Goal: Task Accomplishment & Management: Manage account settings

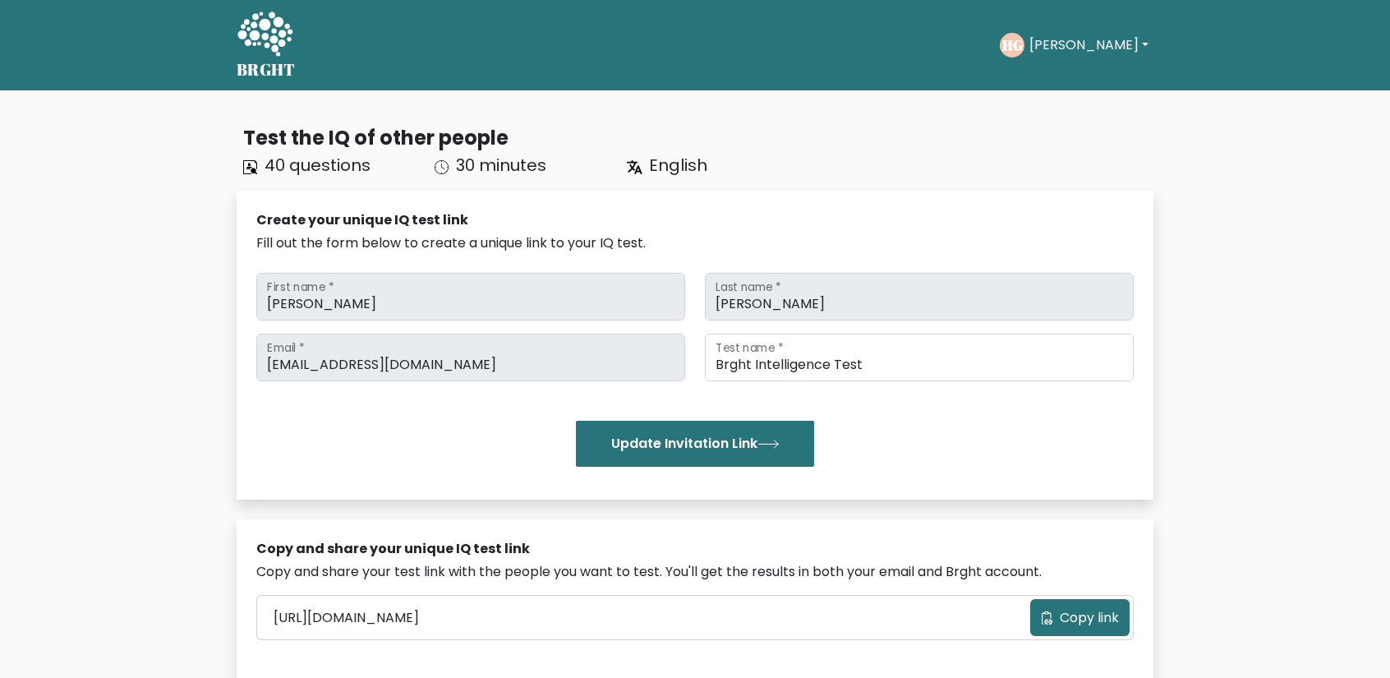
click at [1087, 46] on button "[PERSON_NAME]" at bounding box center [1088, 44] width 129 height 21
click at [1055, 71] on link "Dashboard" at bounding box center [1065, 80] width 130 height 26
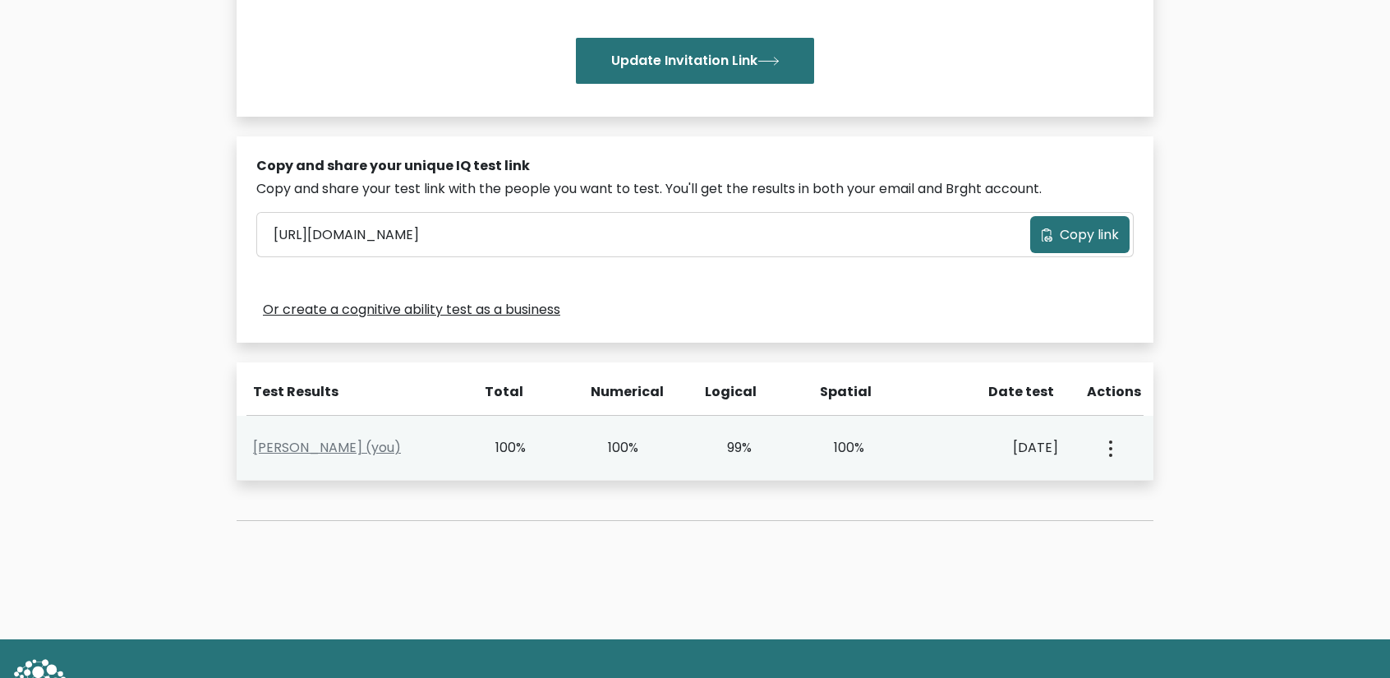
click at [1101, 436] on div "View Profile" at bounding box center [1109, 447] width 56 height 51
click at [1110, 447] on circle "button" at bounding box center [1110, 448] width 3 height 3
click at [1139, 492] on link "View Profile" at bounding box center [1168, 495] width 130 height 26
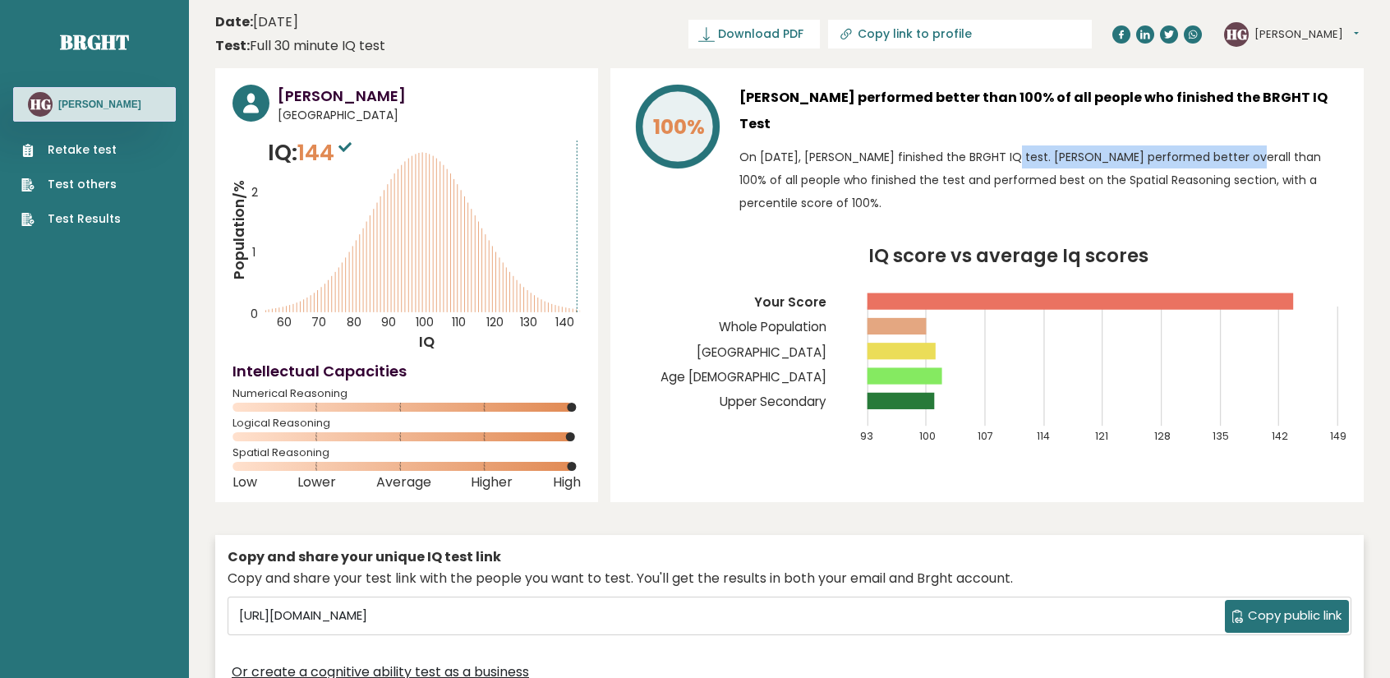
drag, startPoint x: 931, startPoint y: 135, endPoint x: 1235, endPoint y: 137, distance: 303.9
click at [1132, 145] on p "On [DATE], [PERSON_NAME] finished the BRGHT IQ test. [PERSON_NAME] performed be…" at bounding box center [1042, 179] width 607 height 69
click at [1281, 145] on p "On [DATE], [PERSON_NAME] finished the BRGHT IQ test. [PERSON_NAME] performed be…" at bounding box center [1042, 179] width 607 height 69
click at [1290, 33] on button "[PERSON_NAME]" at bounding box center [1306, 34] width 104 height 16
click at [1296, 101] on link "Settings" at bounding box center [1297, 105] width 84 height 23
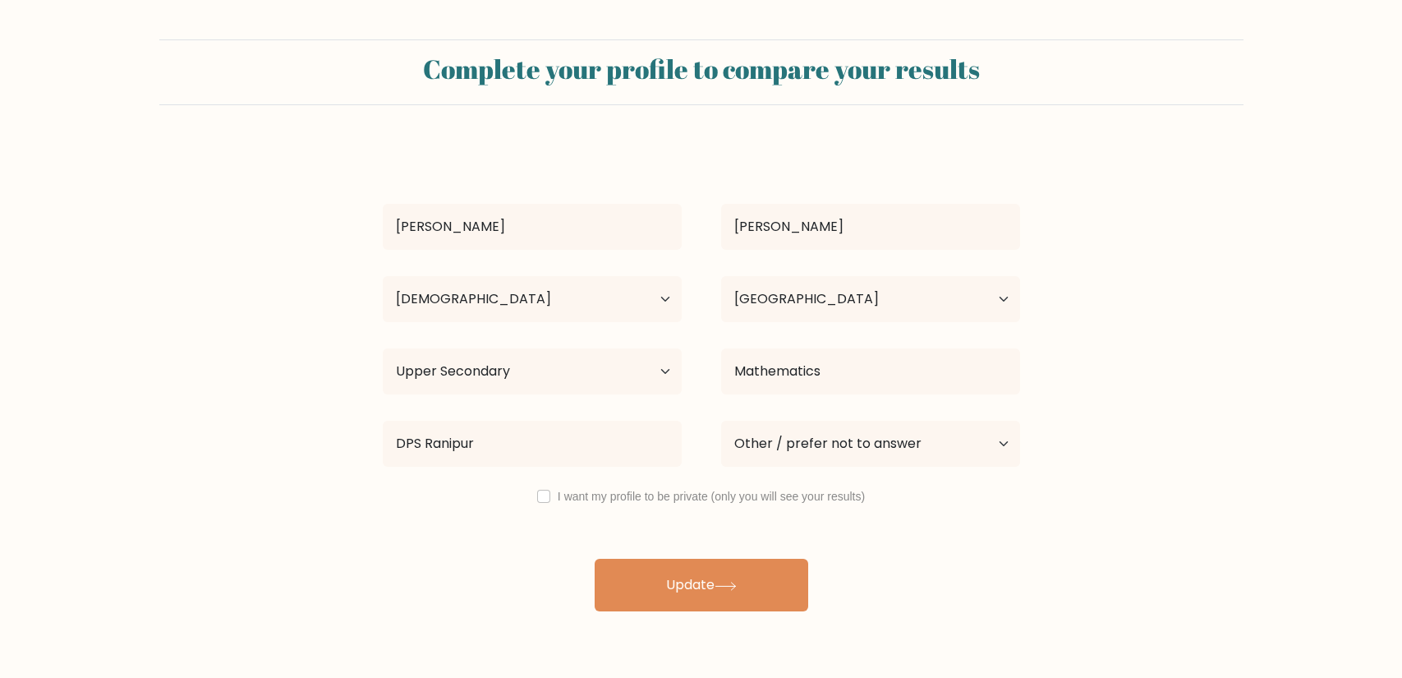
select select "18_24"
select select "IN"
select select "upper_secondary"
select select "other"
click at [792, 312] on select "Country Afghanistan Albania Algeria American Samoa Andorra Angola Anguilla Anta…" at bounding box center [870, 299] width 299 height 46
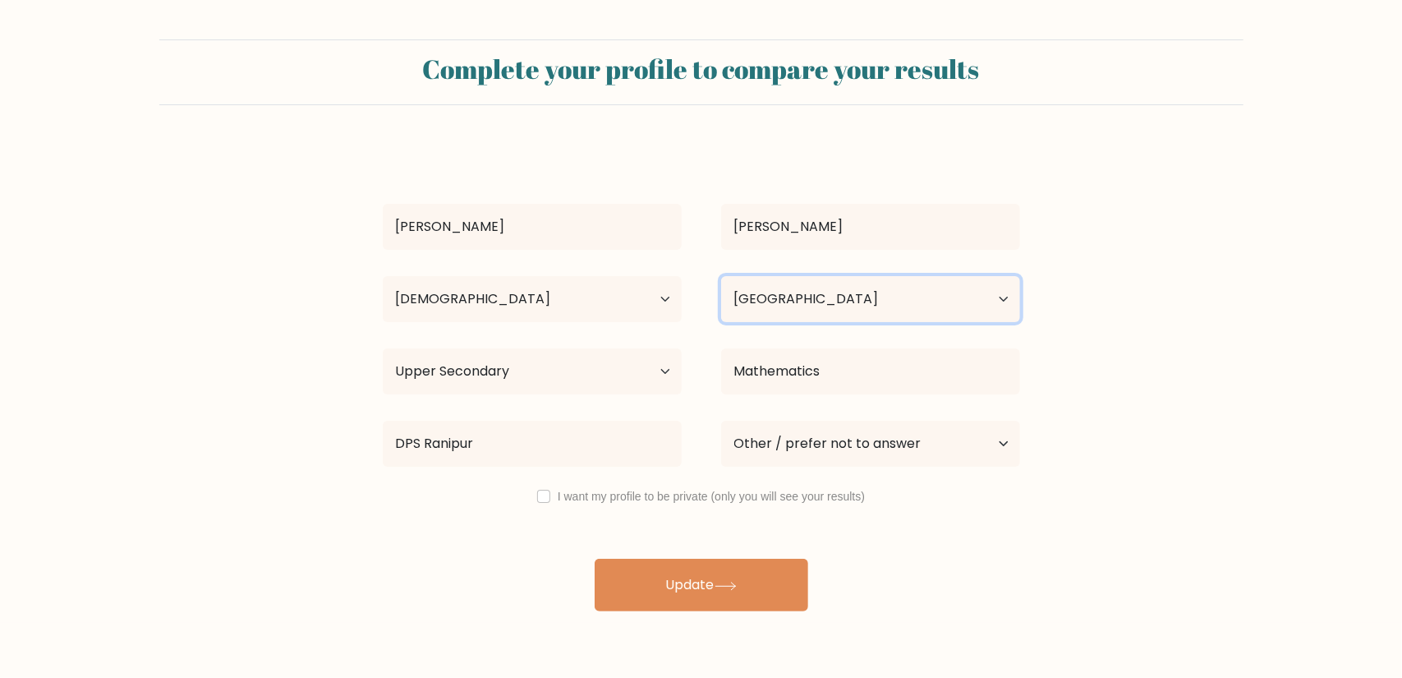
select select "US"
click at [721, 276] on select "Country Afghanistan Albania Algeria American Samoa Andorra Angola Anguilla Anta…" at bounding box center [870, 299] width 299 height 46
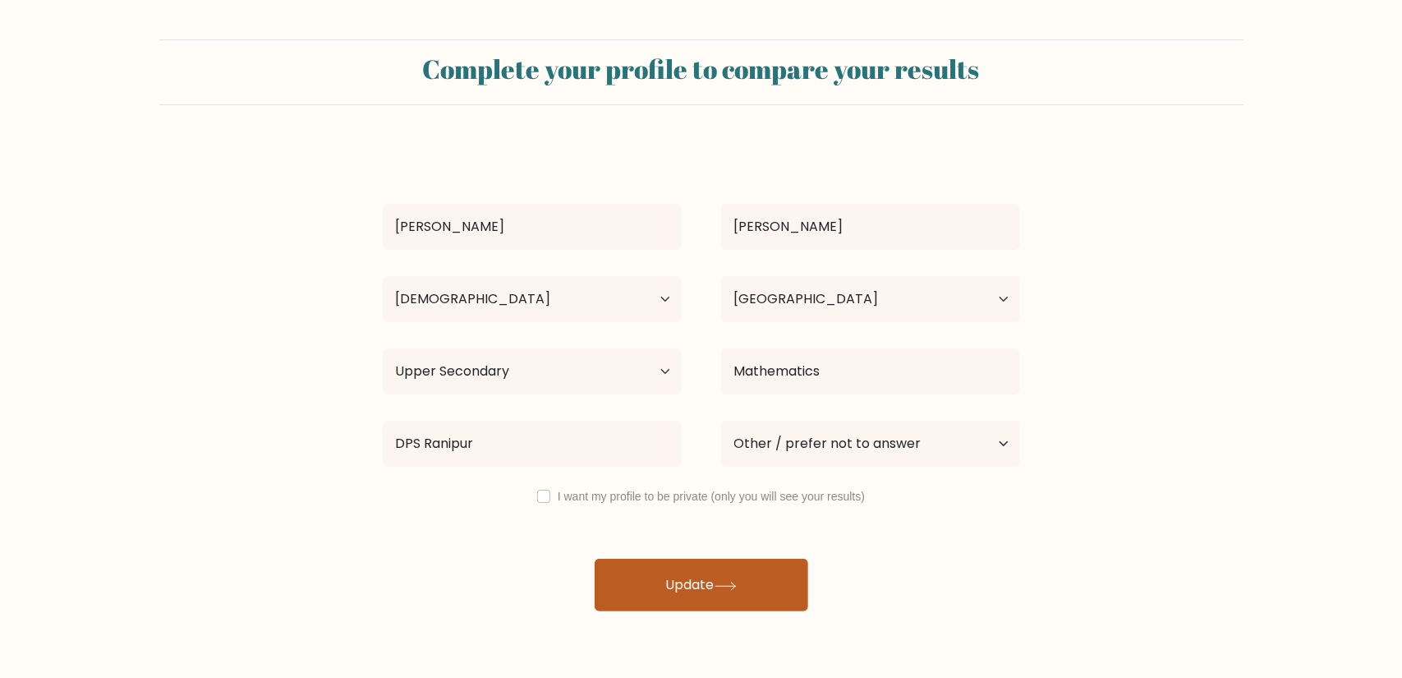
click at [753, 577] on button "Update" at bounding box center [702, 585] width 214 height 53
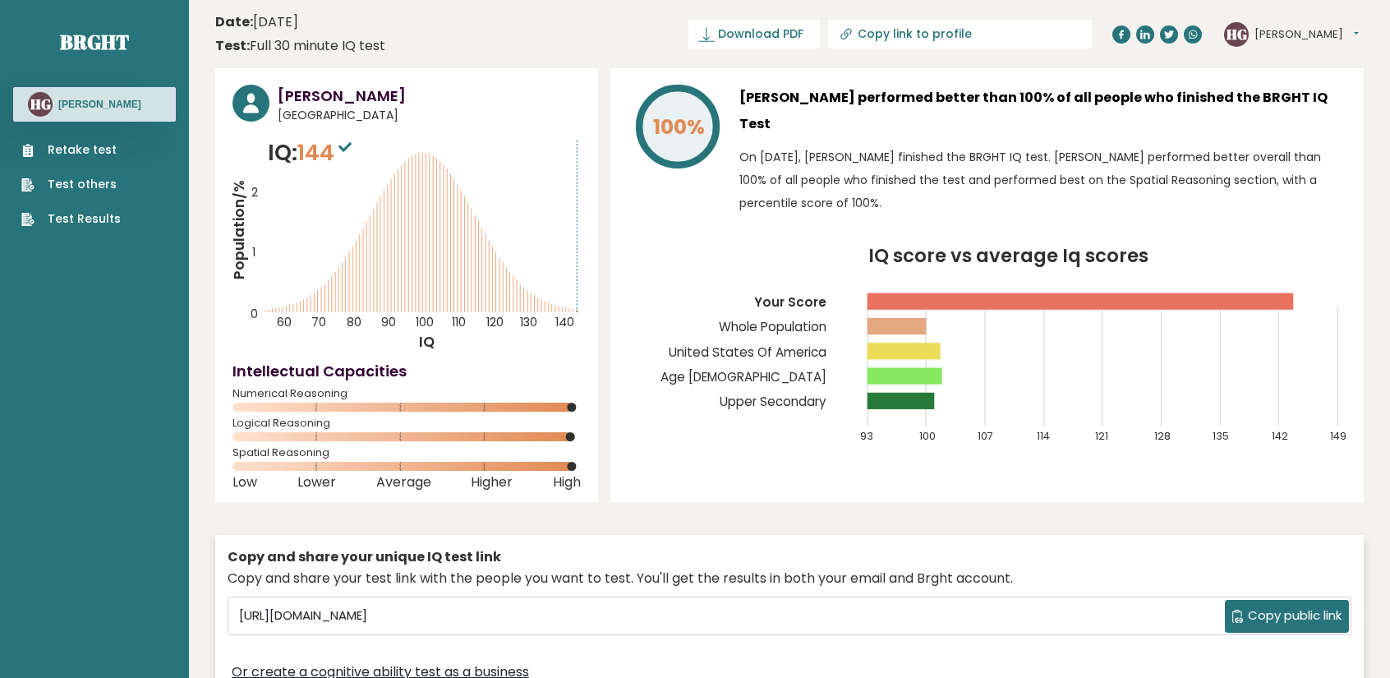
click at [1304, 42] on div "HG Harshit Dashboard Profile Settings Logout" at bounding box center [1291, 34] width 135 height 25
click at [1306, 29] on button "[PERSON_NAME]" at bounding box center [1306, 34] width 104 height 16
click at [1304, 101] on link "Settings" at bounding box center [1297, 105] width 84 height 23
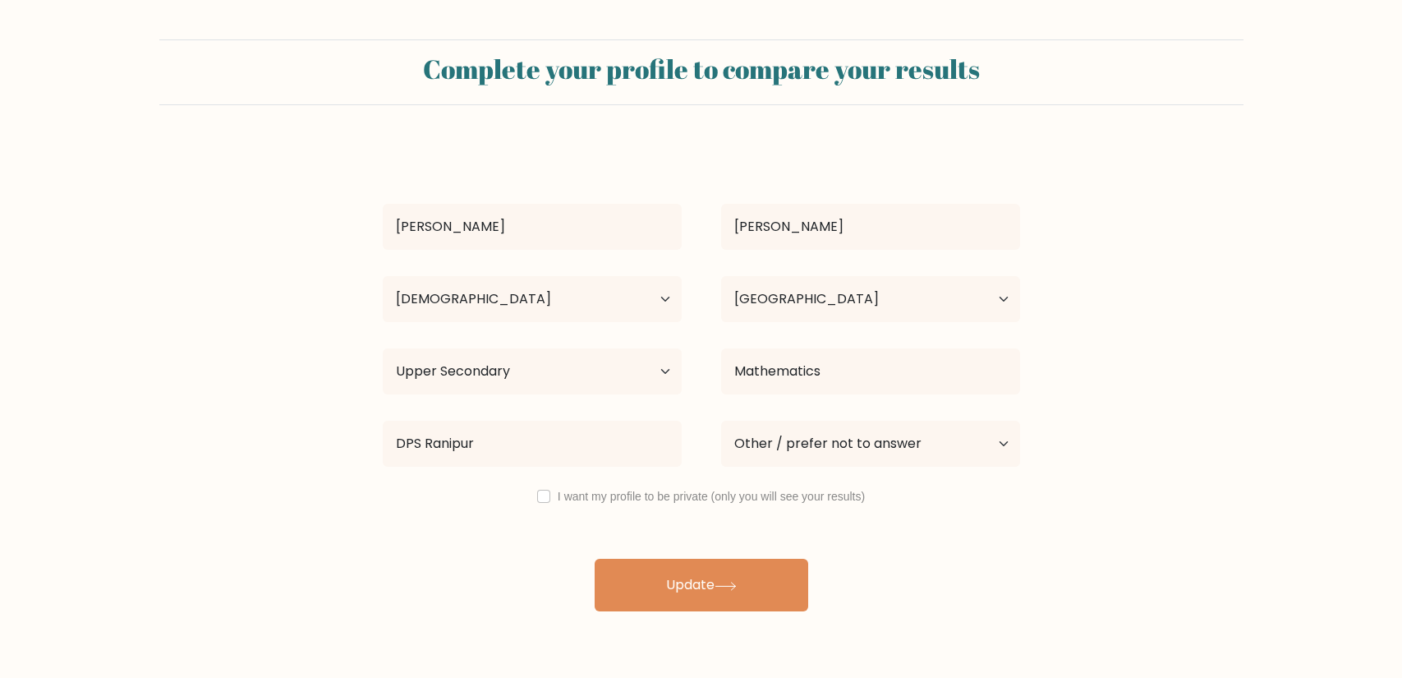
select select "18_24"
select select "IN"
select select "upper_secondary"
select select "other"
drag, startPoint x: 1252, startPoint y: 333, endPoint x: 1069, endPoint y: 316, distance: 183.1
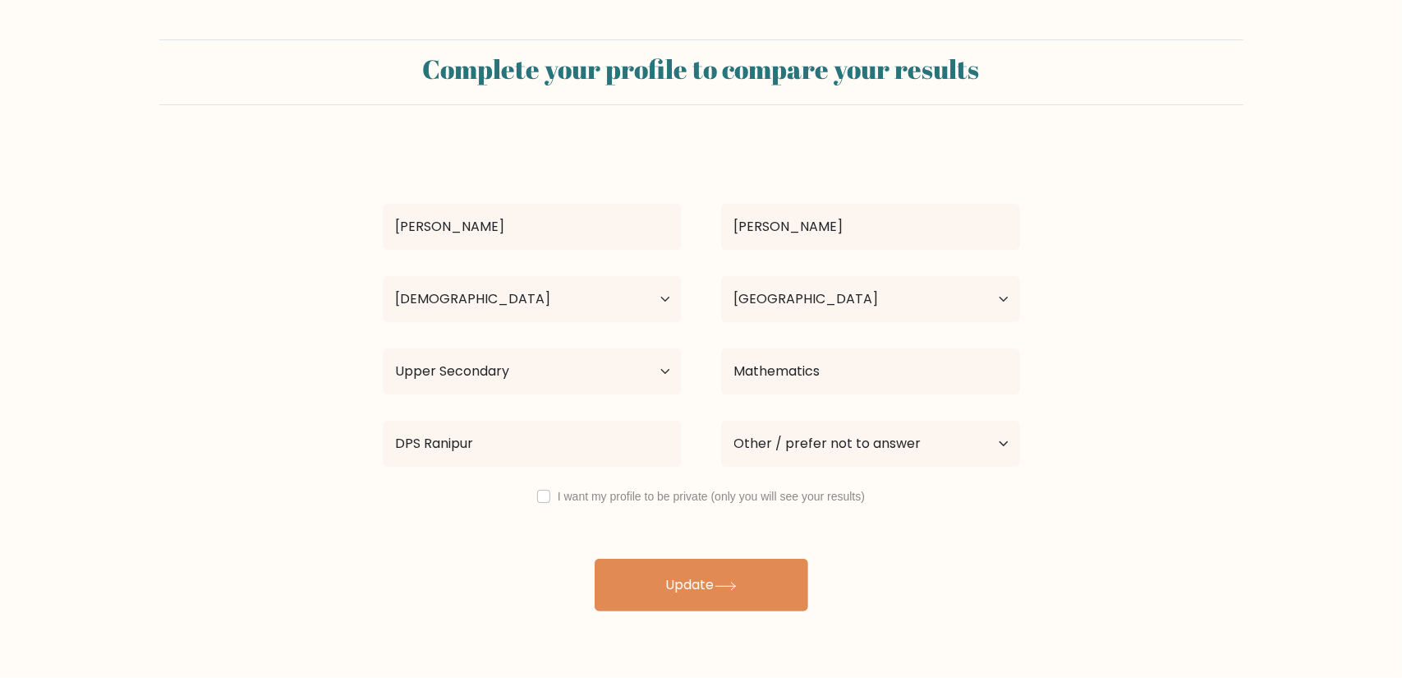
click at [1239, 338] on form "Complete your profile to compare your results Harshit Gupta Age Under 18 years …" at bounding box center [701, 325] width 1402 height 572
drag, startPoint x: 947, startPoint y: 290, endPoint x: 931, endPoint y: 321, distance: 34.9
click at [947, 290] on select "Country [GEOGRAPHIC_DATA] [GEOGRAPHIC_DATA] [GEOGRAPHIC_DATA] [US_STATE] [GEOGR…" at bounding box center [870, 299] width 299 height 46
select select "CN"
click at [721, 276] on select "Country [GEOGRAPHIC_DATA] [GEOGRAPHIC_DATA] [GEOGRAPHIC_DATA] [US_STATE] [GEOGR…" at bounding box center [870, 299] width 299 height 46
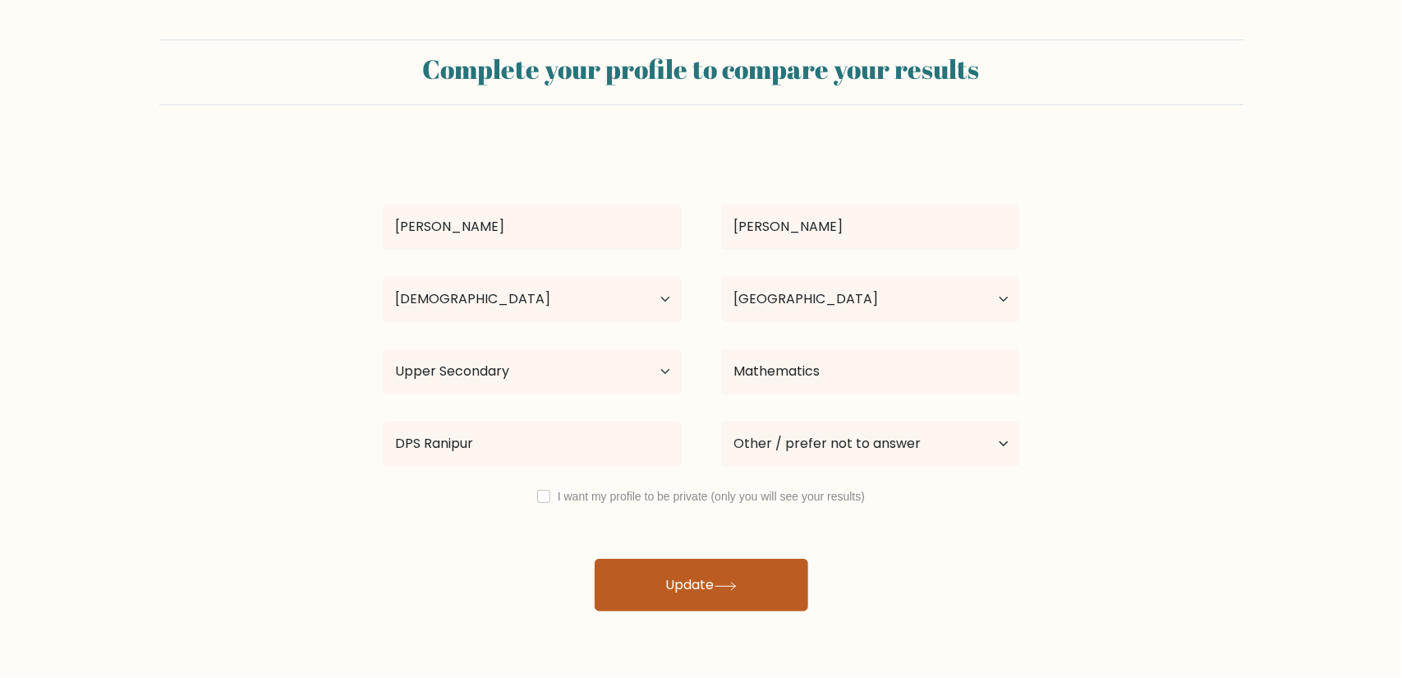
click at [728, 597] on button "Update" at bounding box center [702, 585] width 214 height 53
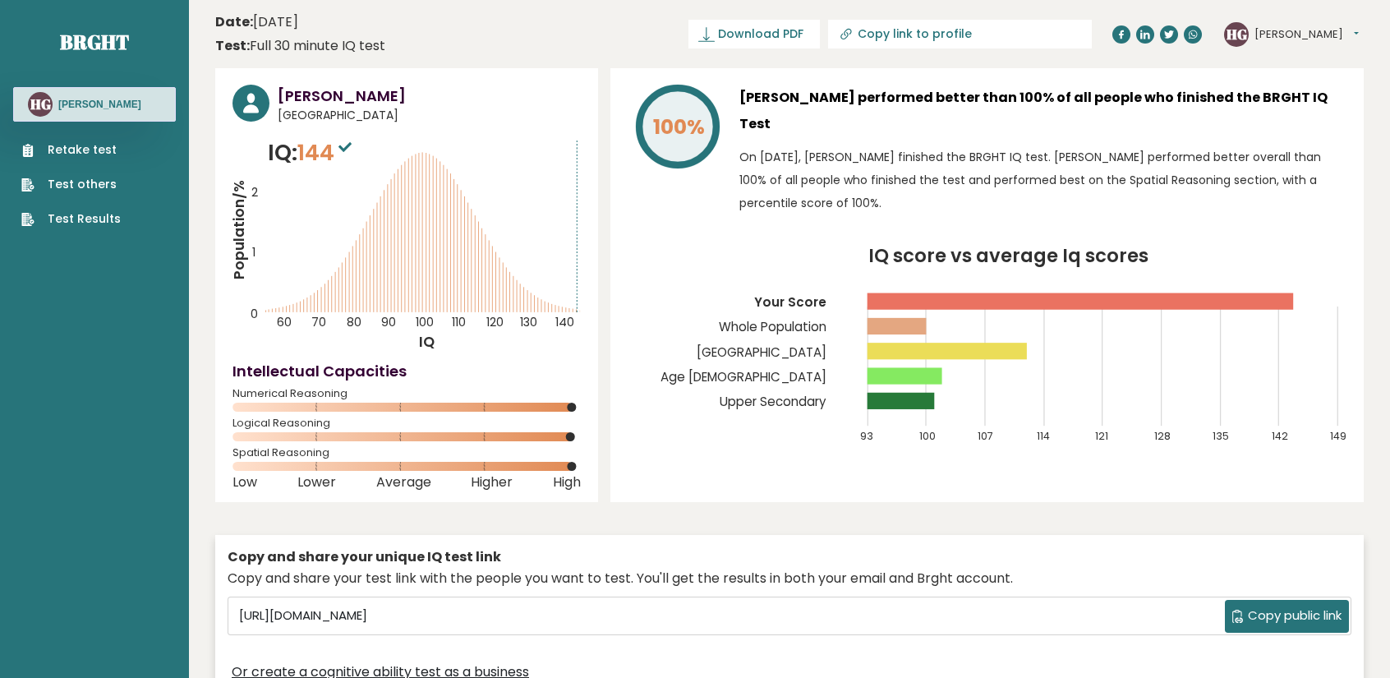
click at [1018, 343] on rect at bounding box center [946, 351] width 159 height 16
drag, startPoint x: 1276, startPoint y: 47, endPoint x: 1267, endPoint y: 45, distance: 9.2
click at [1275, 47] on div "HG Harshit Dashboard Profile Settings Logout" at bounding box center [1294, 34] width 140 height 33
click at [1294, 30] on button "[PERSON_NAME]" at bounding box center [1306, 34] width 104 height 16
click at [1293, 101] on link "Settings" at bounding box center [1297, 105] width 84 height 23
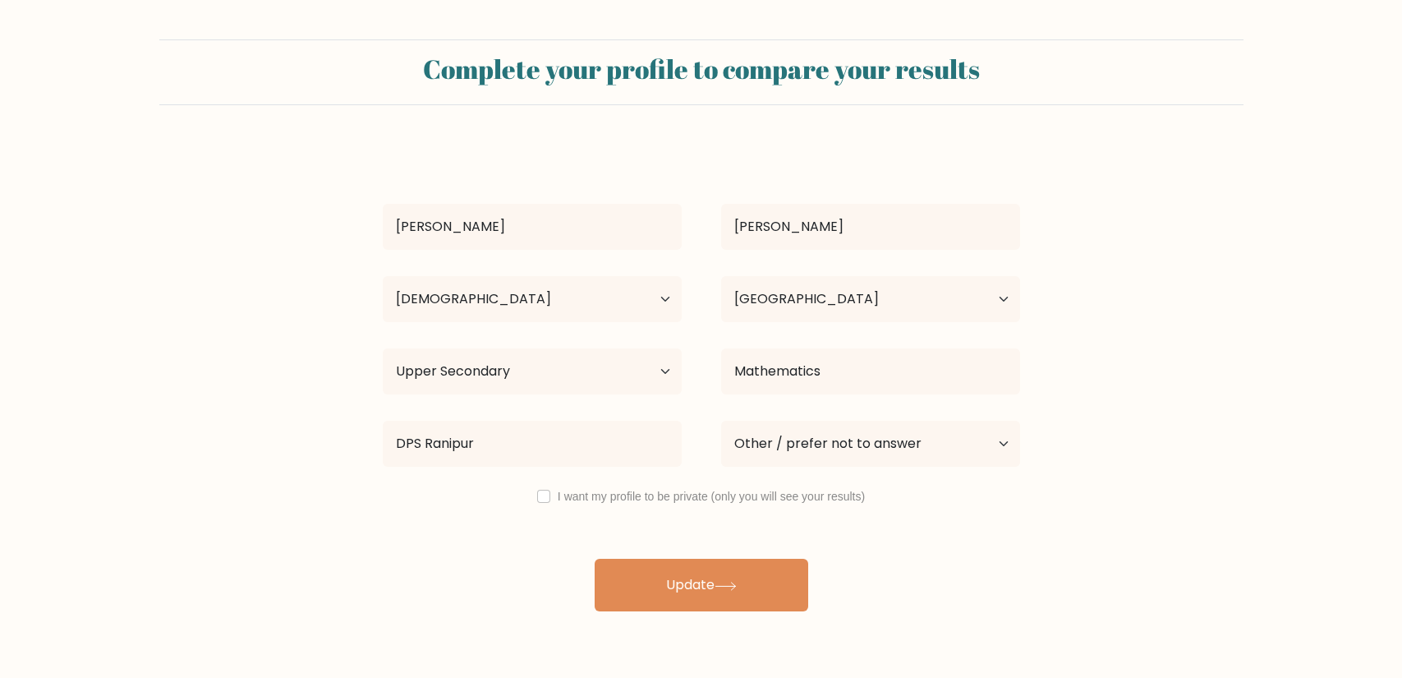
select select "18_24"
select select "IN"
select select "upper_secondary"
select select "other"
click at [841, 313] on select "Country [GEOGRAPHIC_DATA] [GEOGRAPHIC_DATA] [GEOGRAPHIC_DATA] [US_STATE] [GEOGR…" at bounding box center [870, 299] width 299 height 46
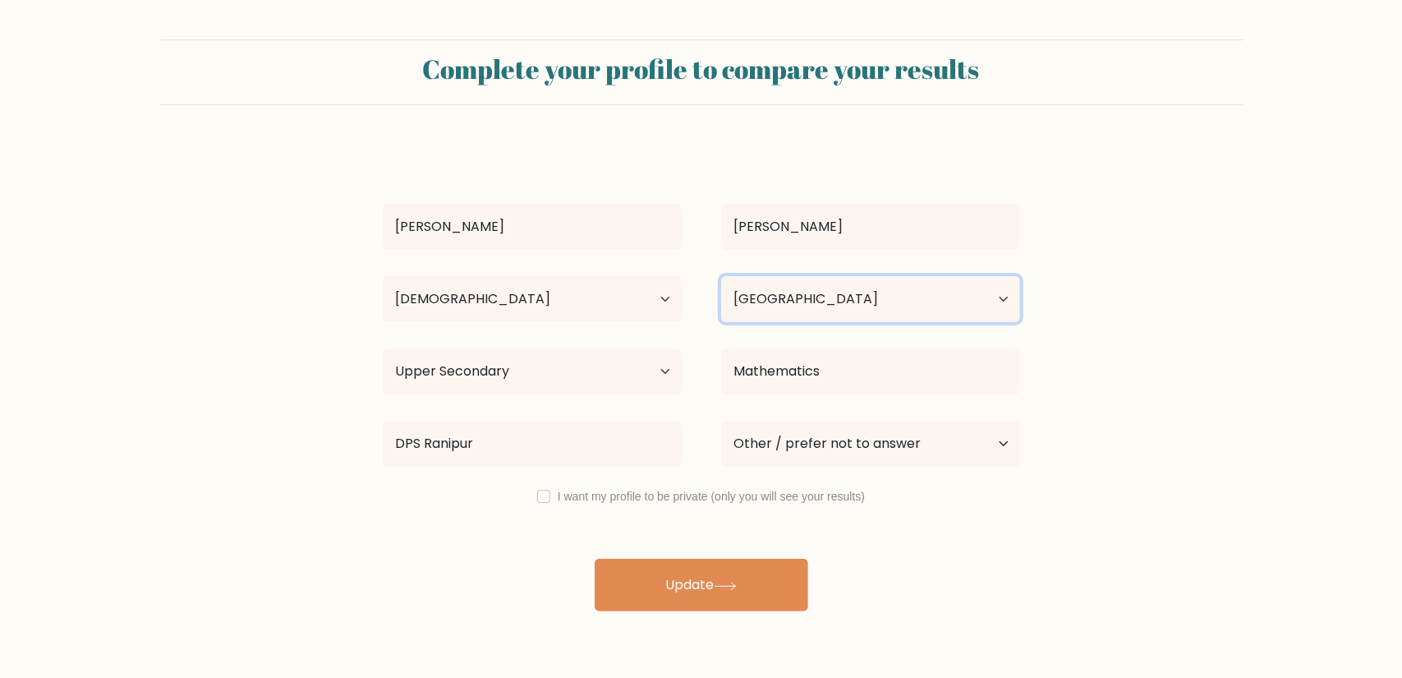
select select "JP"
click at [721, 276] on select "Country [GEOGRAPHIC_DATA] [GEOGRAPHIC_DATA] [GEOGRAPHIC_DATA] [US_STATE] [GEOGR…" at bounding box center [870, 299] width 299 height 46
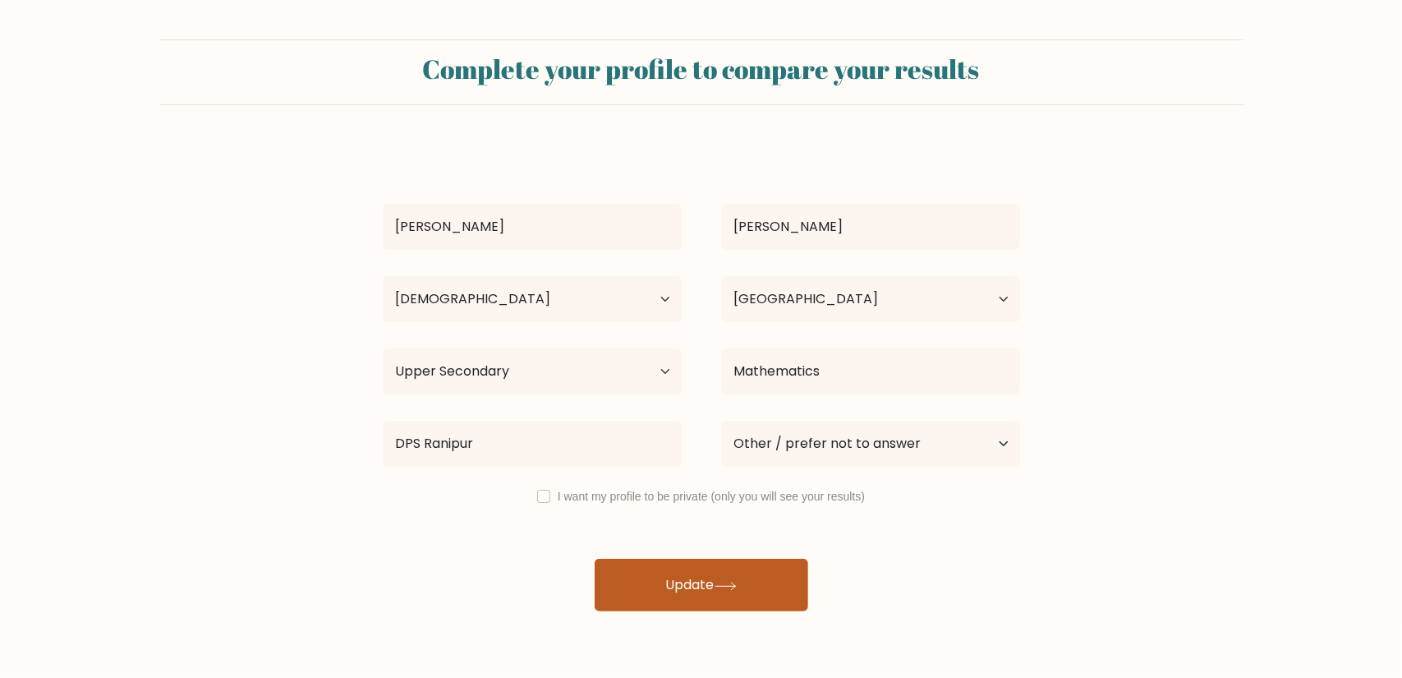
click at [728, 575] on button "Update" at bounding box center [702, 585] width 214 height 53
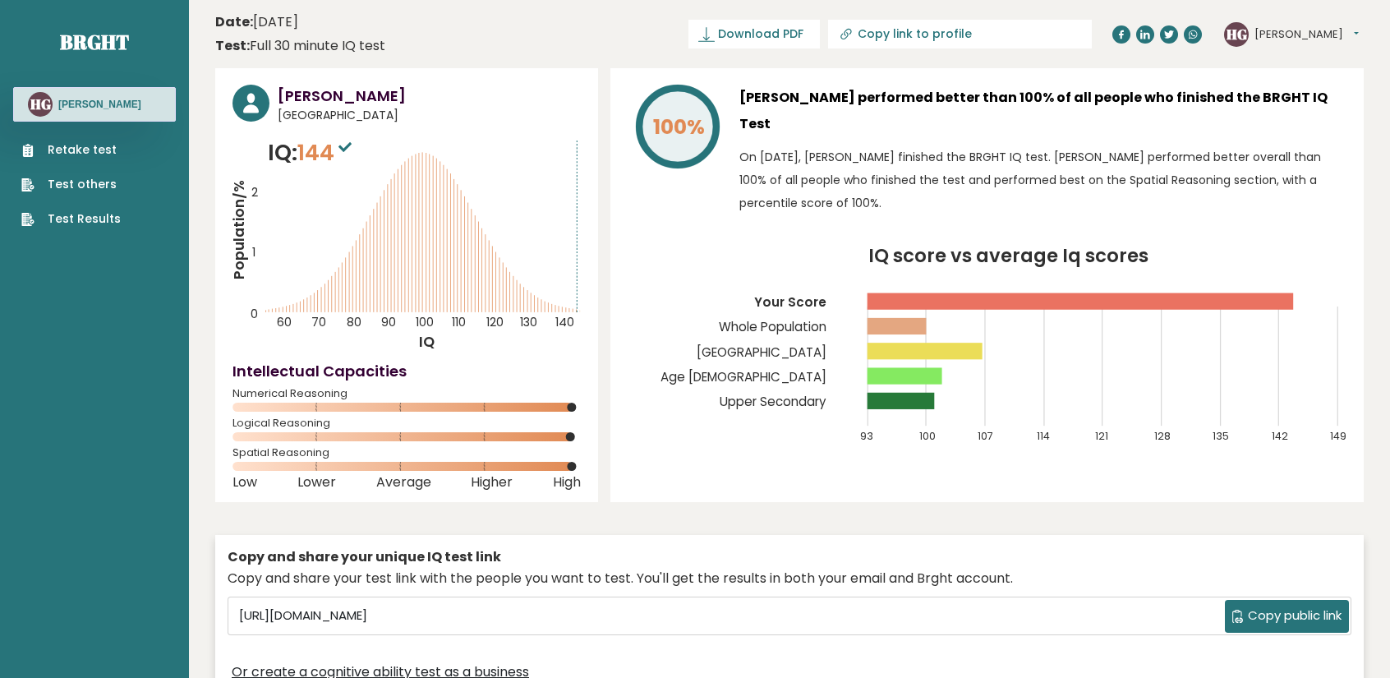
click at [1267, 37] on button "[PERSON_NAME]" at bounding box center [1306, 34] width 104 height 16
click at [1283, 101] on link "Settings" at bounding box center [1297, 105] width 84 height 23
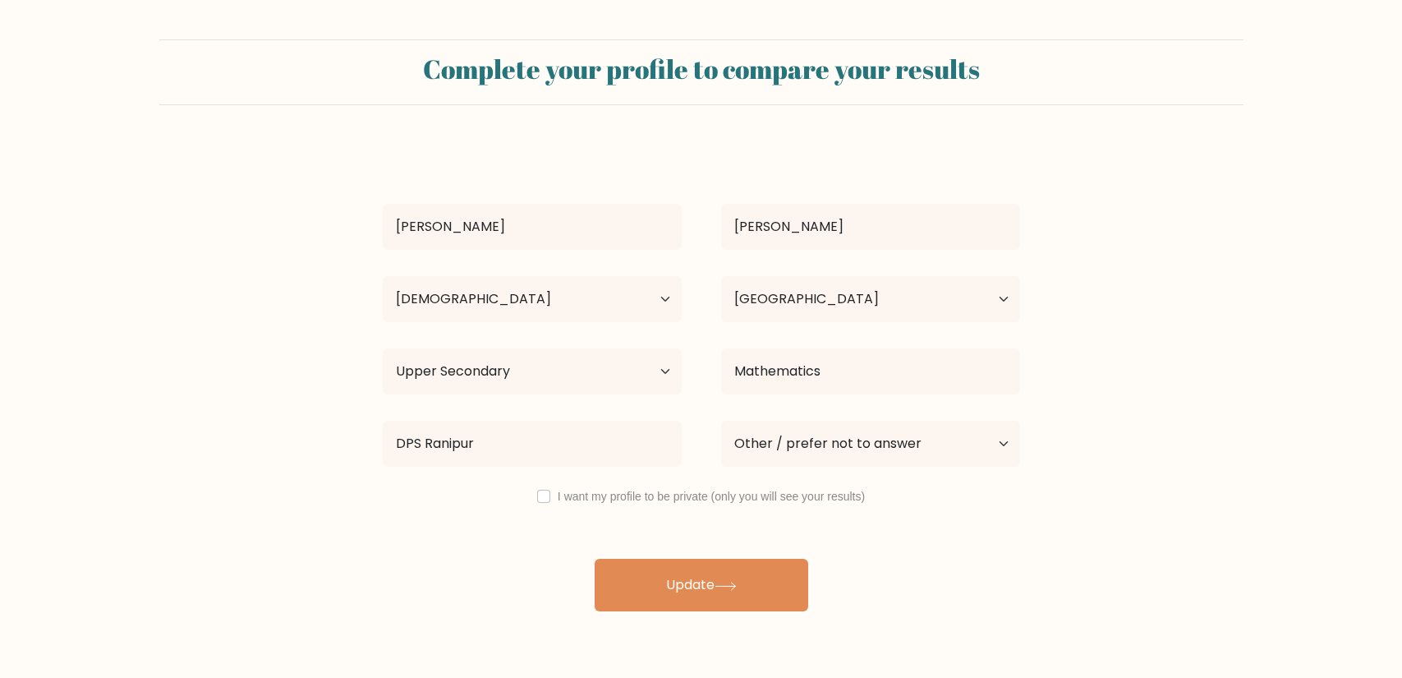
select select "18_24"
select select "IN"
select select "upper_secondary"
select select "other"
click at [764, 306] on select "Country [GEOGRAPHIC_DATA] [GEOGRAPHIC_DATA] [GEOGRAPHIC_DATA] [US_STATE] [GEOGR…" at bounding box center [870, 299] width 299 height 46
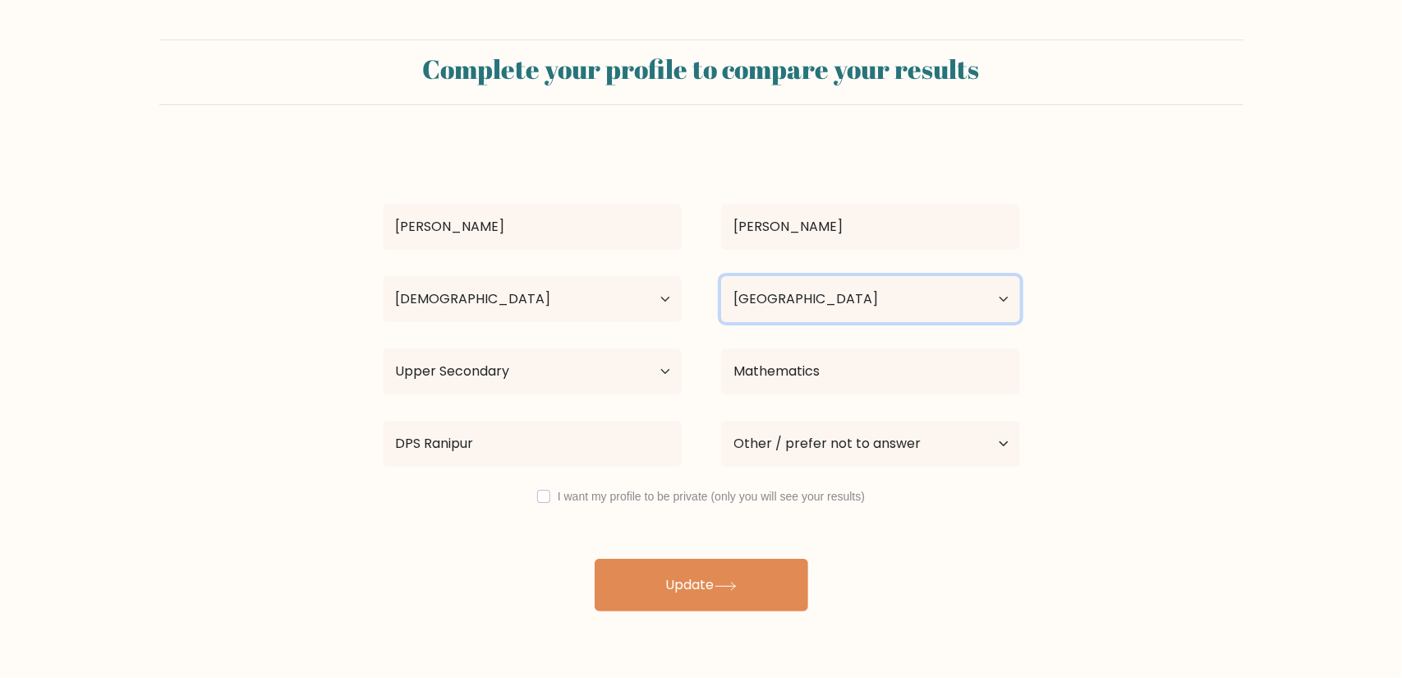
click at [721, 276] on select "Country [GEOGRAPHIC_DATA] [GEOGRAPHIC_DATA] [GEOGRAPHIC_DATA] [US_STATE] [GEOGR…" at bounding box center [870, 299] width 299 height 46
click at [649, 490] on label "I want my profile to be private (only you will see your results)" at bounding box center [711, 496] width 307 height 13
click at [540, 499] on input "checkbox" at bounding box center [543, 496] width 13 height 13
checkbox input "true"
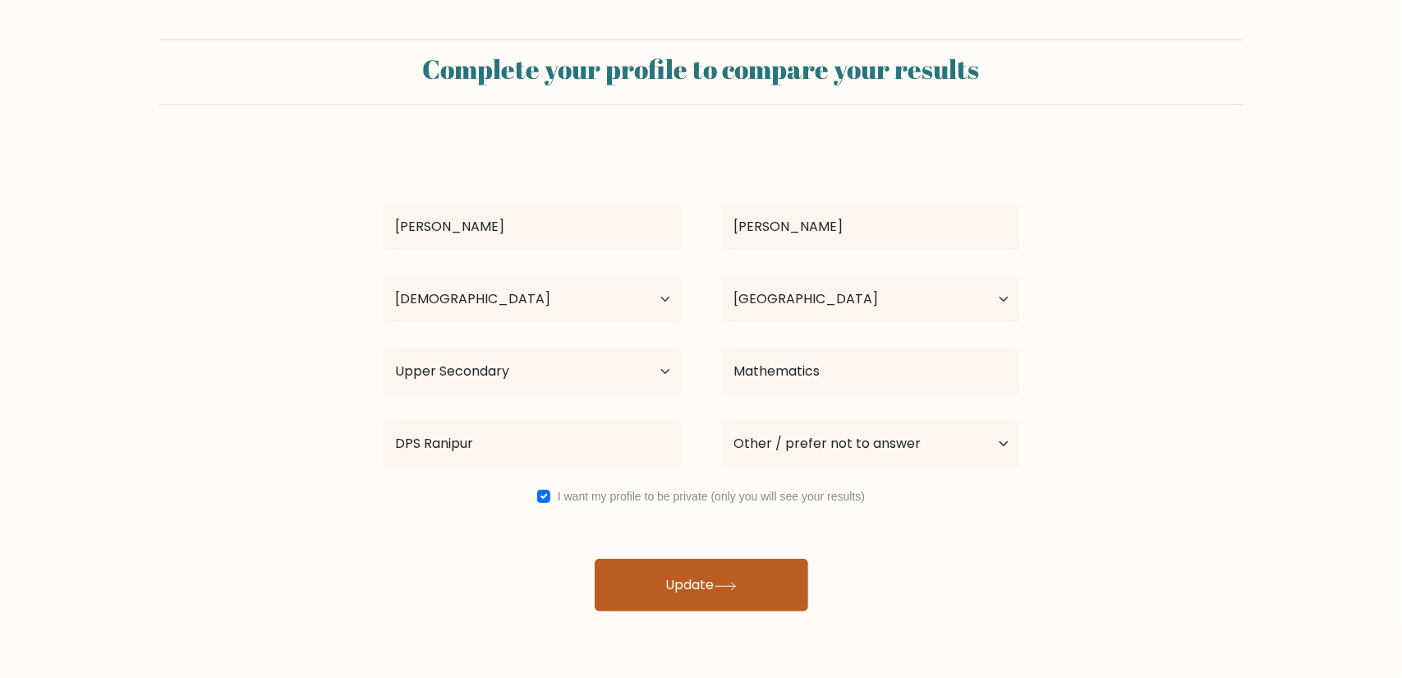
click at [683, 593] on button "Update" at bounding box center [702, 585] width 214 height 53
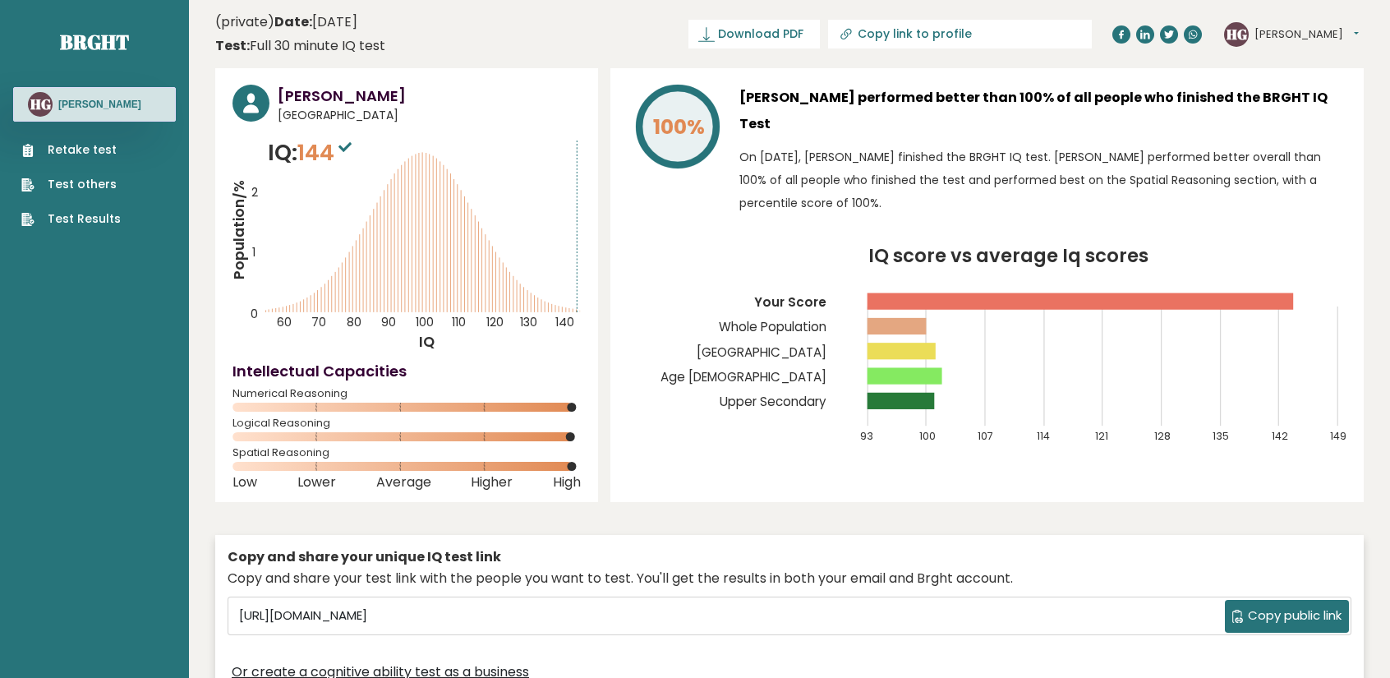
click at [388, 139] on icon "Population/% IQ 0 1 2 60 70 80 90 100 110 120 130 140" at bounding box center [406, 243] width 348 height 215
